Goal: Navigation & Orientation: Find specific page/section

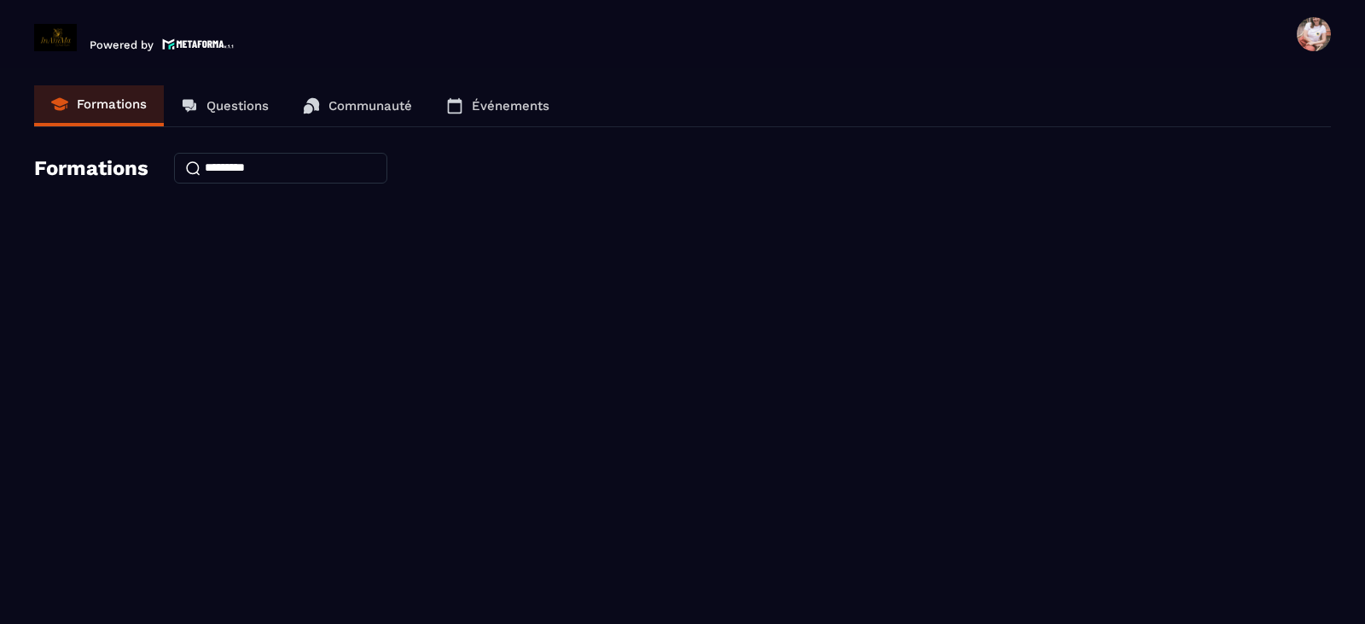
click at [238, 98] on p "Questions" at bounding box center [237, 105] width 62 height 15
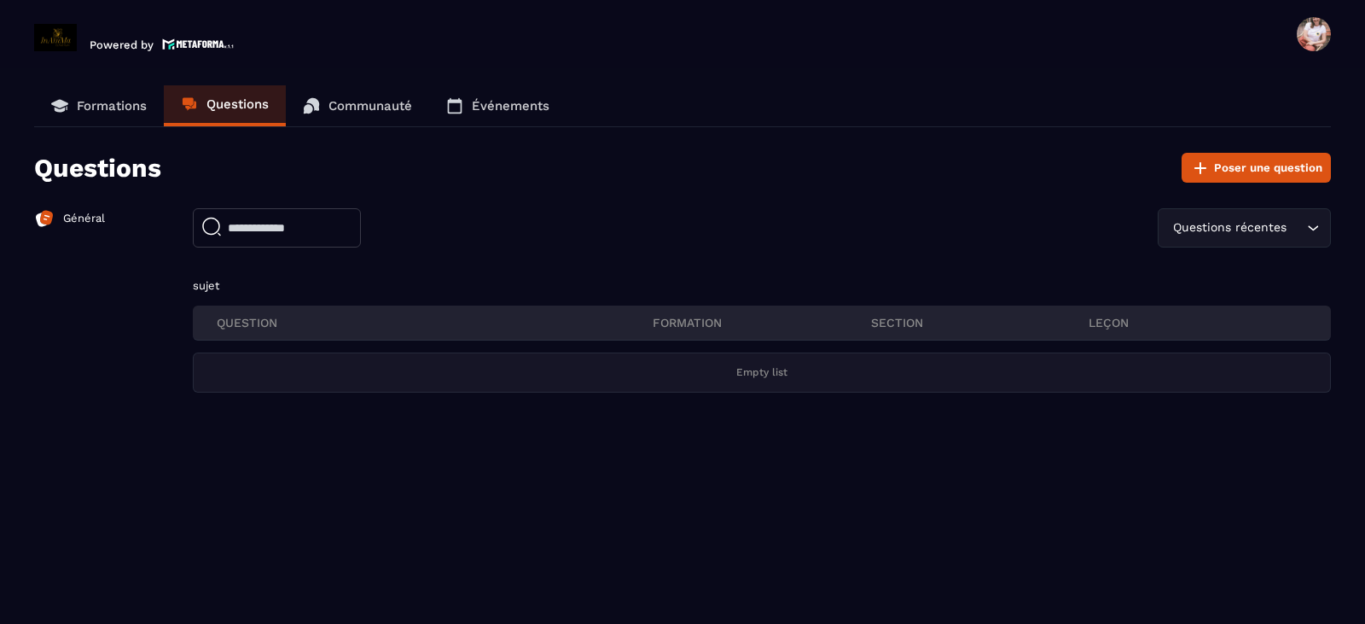
click at [335, 107] on p "Communauté" at bounding box center [370, 105] width 84 height 15
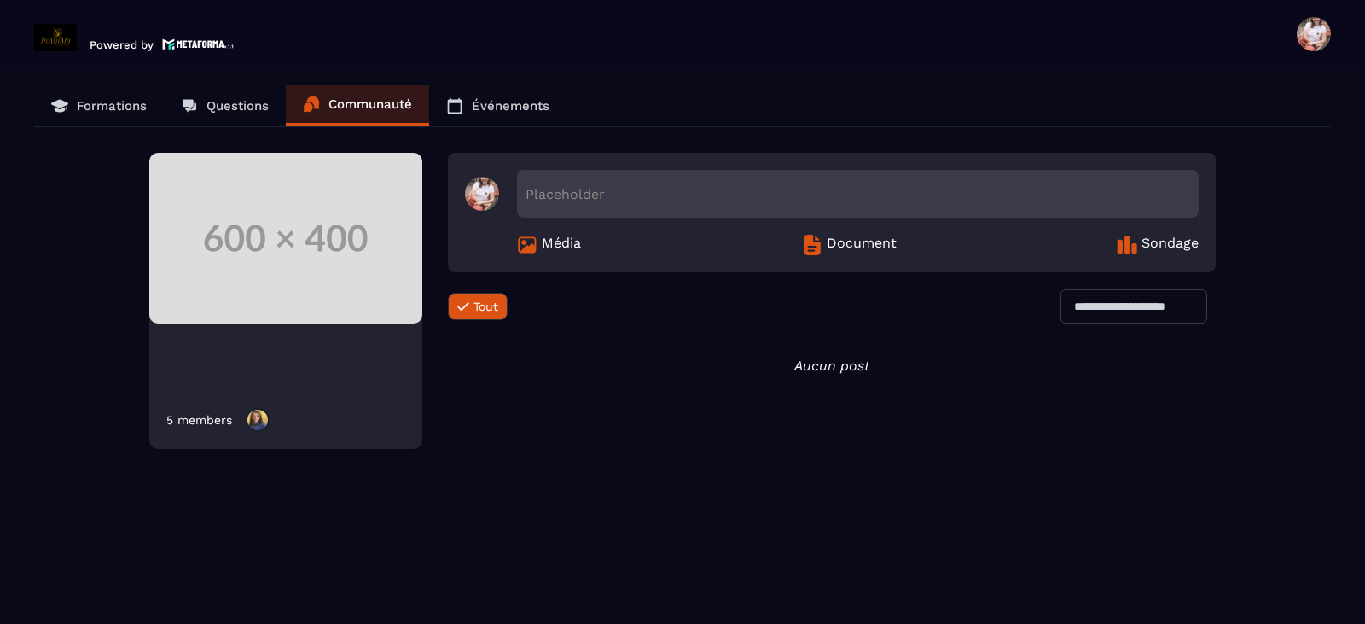
click at [478, 108] on p "Événements" at bounding box center [511, 105] width 78 height 15
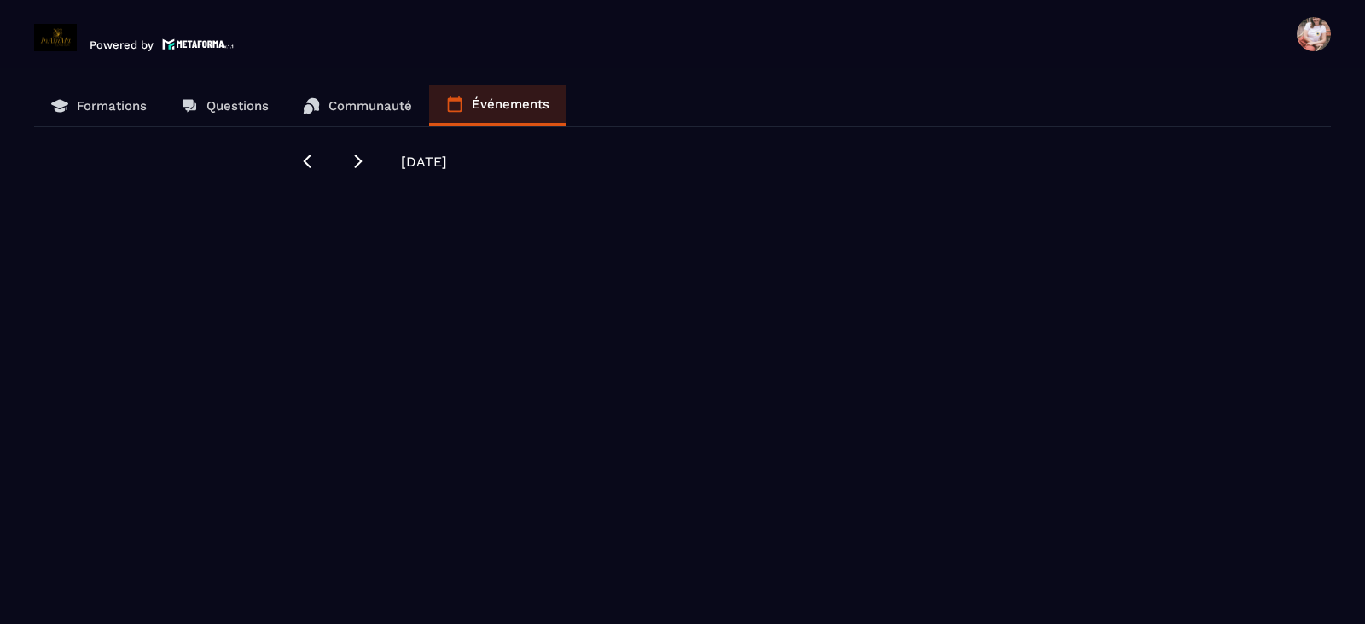
click at [108, 104] on p "Formations" at bounding box center [112, 105] width 70 height 15
